Goal: Navigation & Orientation: Find specific page/section

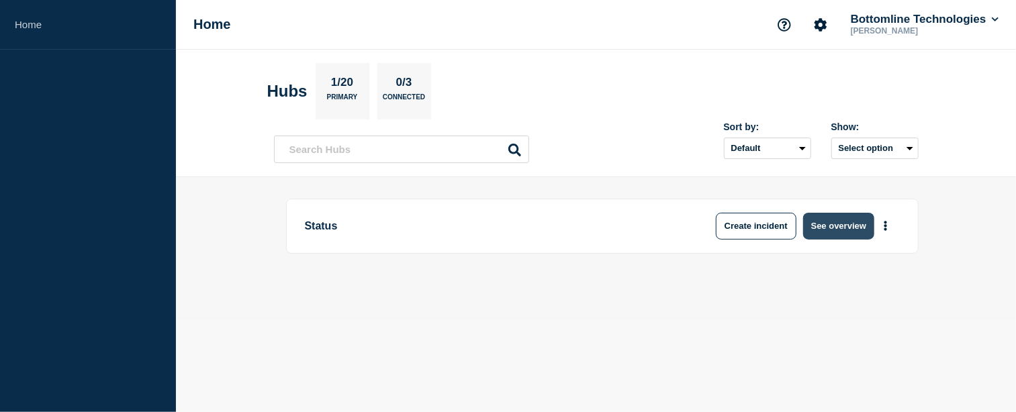
click at [811, 224] on button "See overview" at bounding box center [838, 226] width 71 height 27
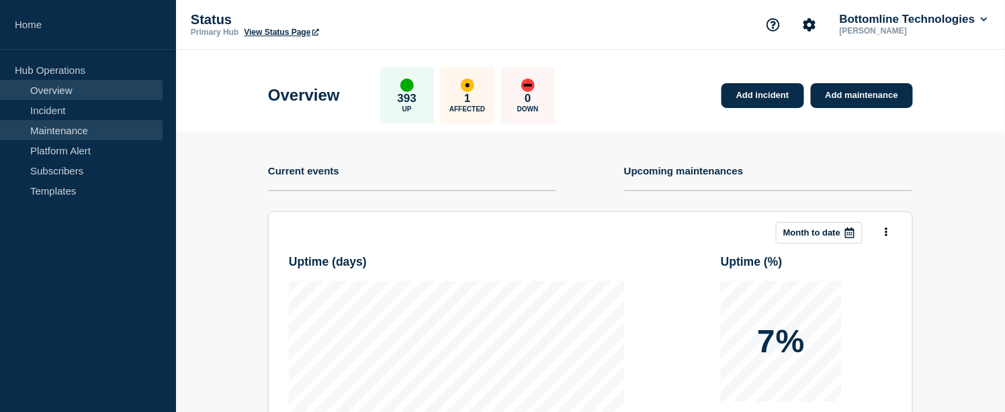
click at [62, 124] on link "Maintenance" at bounding box center [81, 130] width 163 height 20
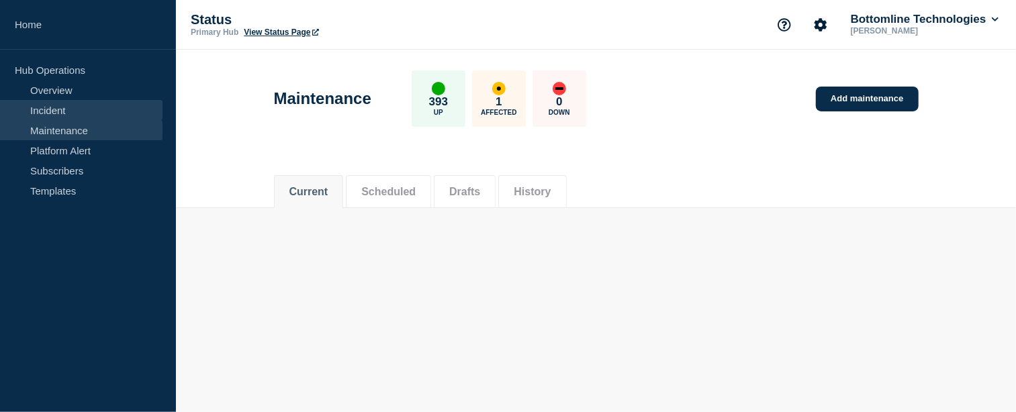
click at [63, 115] on link "Incident" at bounding box center [81, 110] width 163 height 20
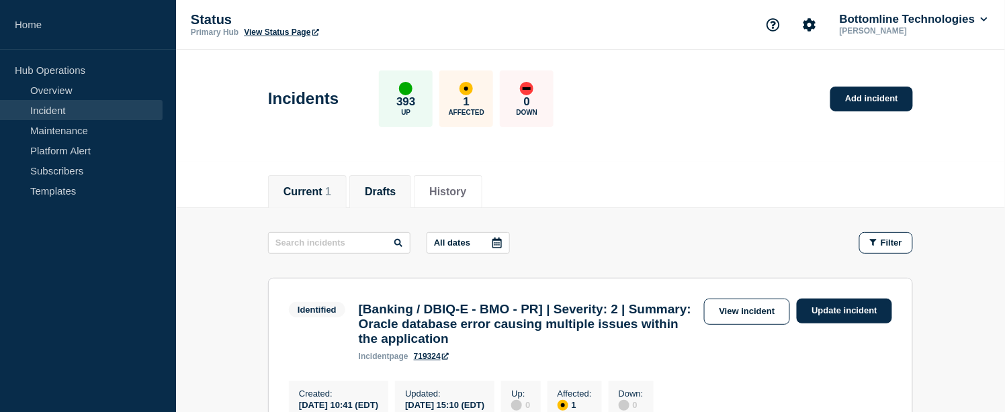
click at [384, 189] on button "Drafts" at bounding box center [380, 192] width 31 height 12
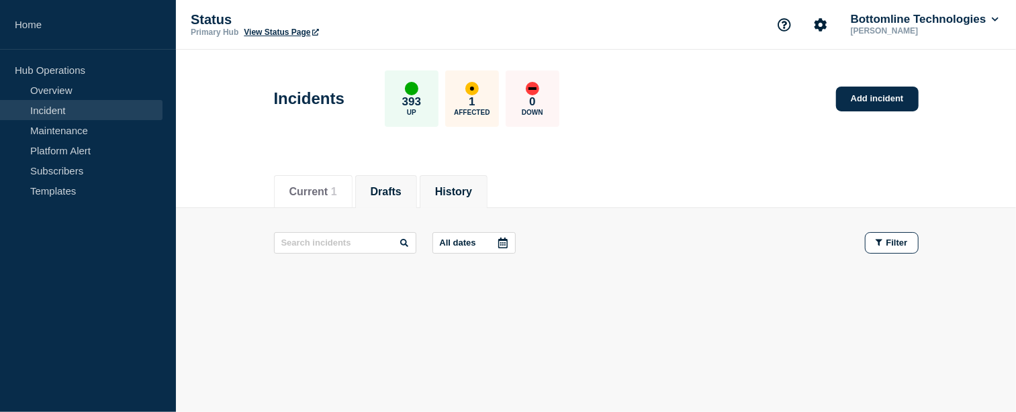
click at [460, 186] on button "History" at bounding box center [453, 192] width 37 height 12
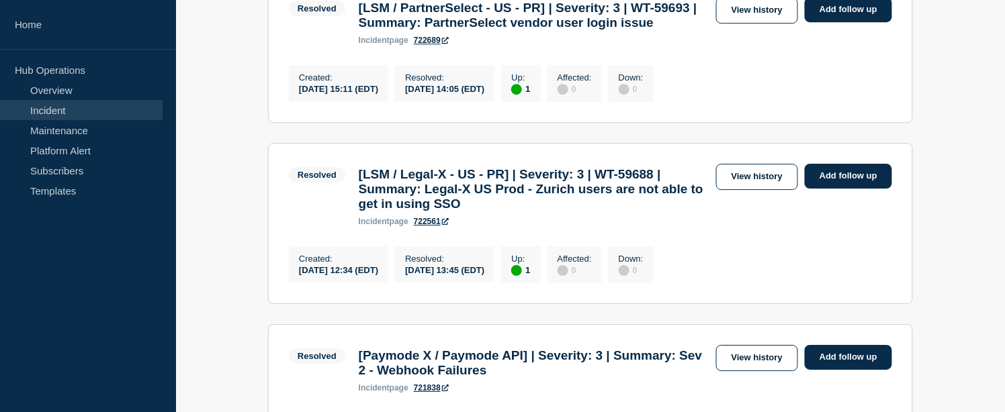
scroll to position [1119, 0]
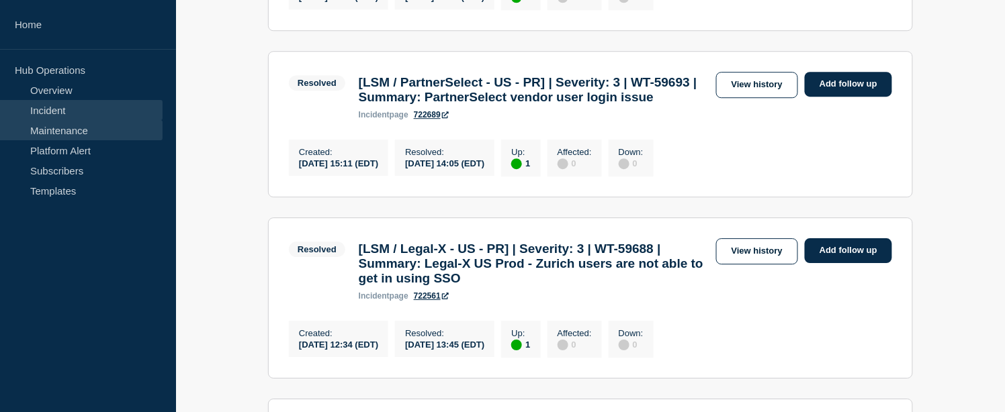
drag, startPoint x: 60, startPoint y: 128, endPoint x: 71, endPoint y: 131, distance: 10.6
click at [60, 128] on link "Maintenance" at bounding box center [81, 130] width 163 height 20
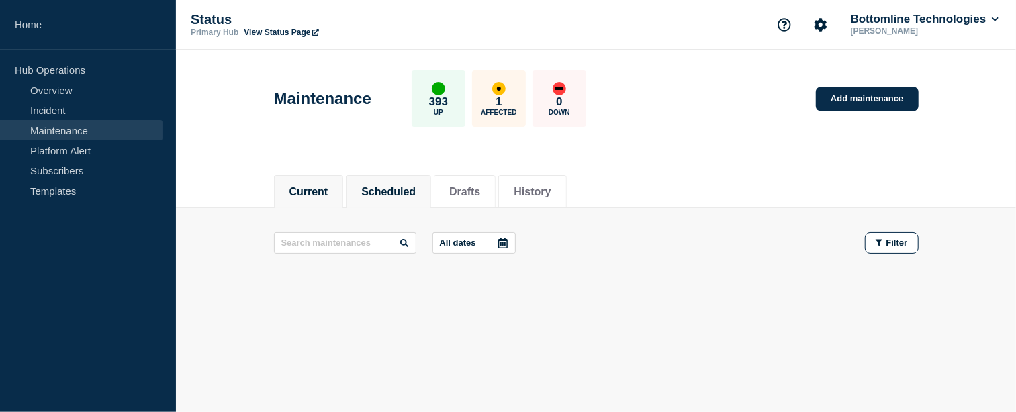
click at [400, 193] on button "Scheduled" at bounding box center [388, 192] width 54 height 12
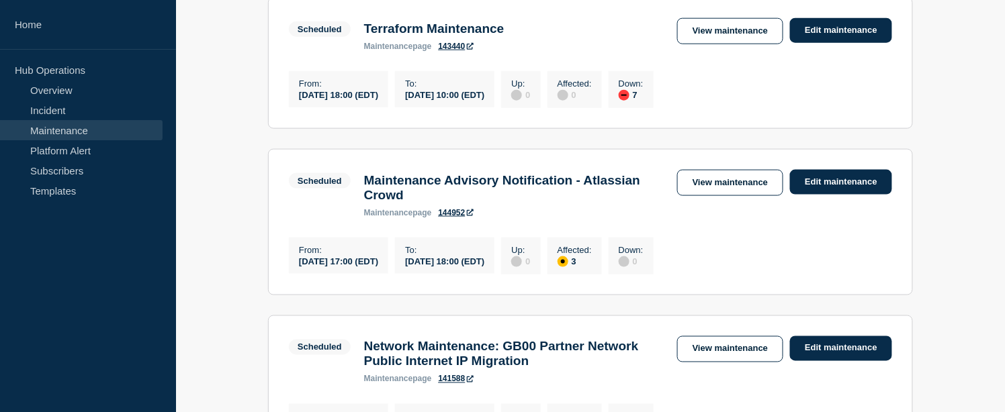
scroll to position [672, 0]
